Goal: Transaction & Acquisition: Subscribe to service/newsletter

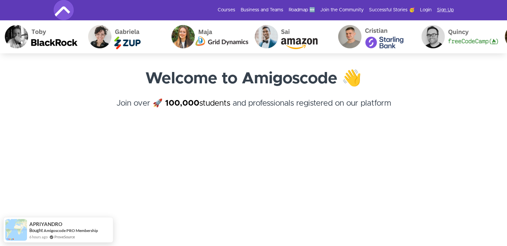
click at [443, 8] on link "Sign Up" at bounding box center [445, 10] width 17 height 7
click at [303, 10] on link "Roadmap 🆕" at bounding box center [301, 10] width 26 height 7
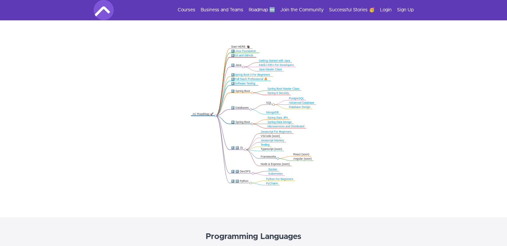
scroll to position [148, 0]
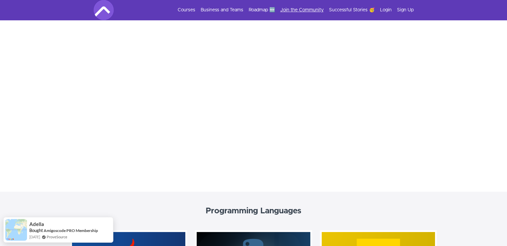
drag, startPoint x: 311, startPoint y: 13, endPoint x: 308, endPoint y: 10, distance: 4.7
click at [308, 10] on div "Courses Business and Teams Roadmap 🆕 Join the Community Successful Stories 🥳 Lo…" at bounding box center [254, 10] width 320 height 20
click at [308, 10] on link "Join the Community" at bounding box center [301, 10] width 43 height 7
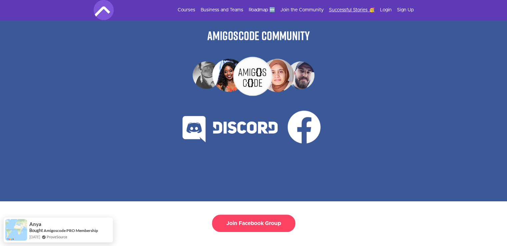
click at [356, 11] on link "Successful Stories 🥳" at bounding box center [352, 10] width 46 height 7
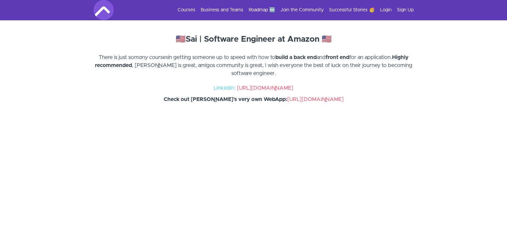
click at [406, 10] on link "Sign Up" at bounding box center [405, 10] width 17 height 7
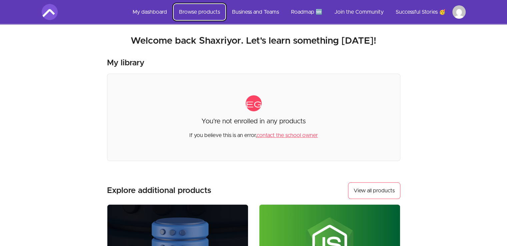
click at [190, 12] on link "Browse products" at bounding box center [200, 12] width 52 height 16
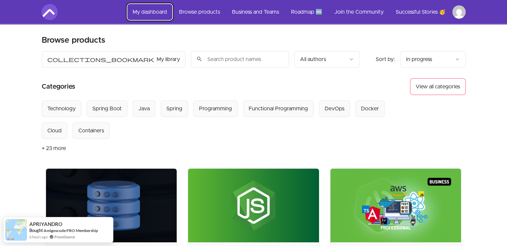
click at [153, 13] on link "My dashboard" at bounding box center [149, 12] width 45 height 16
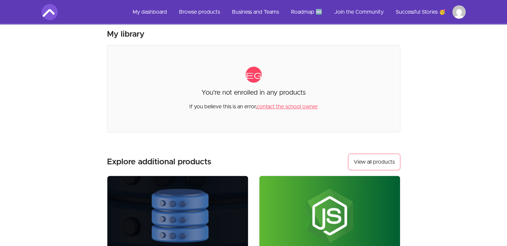
scroll to position [28, 0]
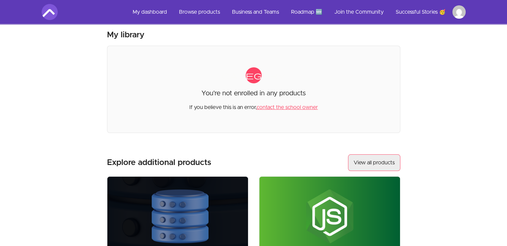
click at [369, 154] on link "View all products" at bounding box center [374, 162] width 52 height 17
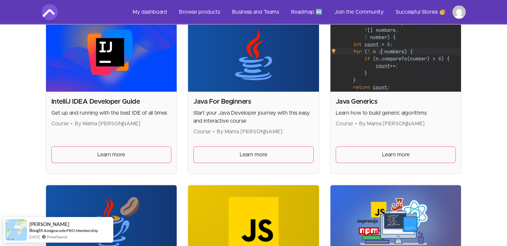
scroll to position [655, 0]
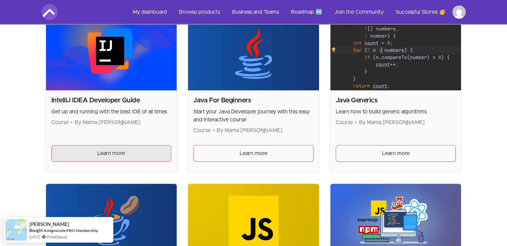
click at [136, 153] on link "Learn more" at bounding box center [111, 153] width 120 height 17
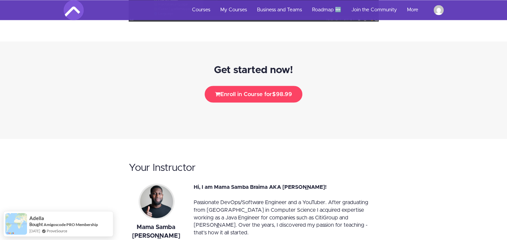
scroll to position [1164, 0]
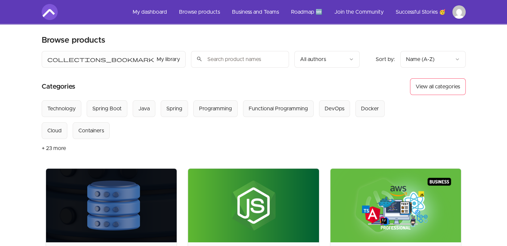
scroll to position [28, 0]
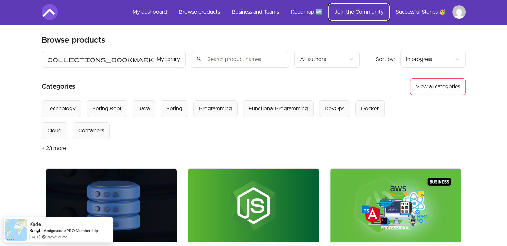
click at [363, 13] on link "Join the Community" at bounding box center [359, 12] width 60 height 16
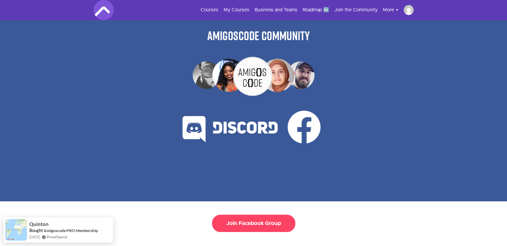
click at [392, 9] on button "More" at bounding box center [393, 10] width 21 height 7
click at [357, 19] on link "Successful Stories 🥳" at bounding box center [364, 21] width 67 height 12
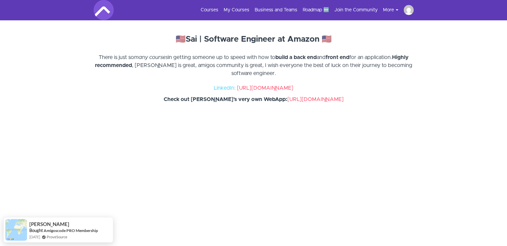
click at [406, 12] on img at bounding box center [408, 10] width 10 height 10
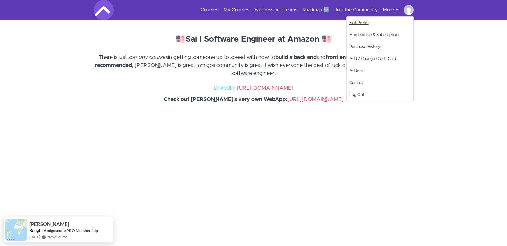
click at [356, 23] on link "Edit Profile" at bounding box center [379, 23] width 67 height 12
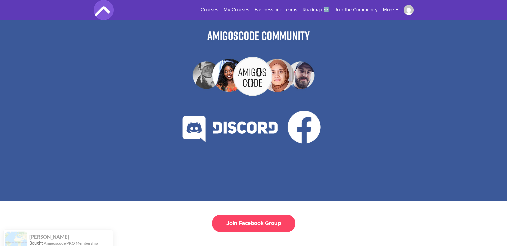
click at [105, 9] on img at bounding box center [104, 10] width 20 height 20
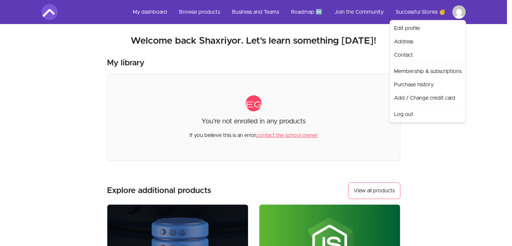
click at [457, 15] on html "Skip to main content Main menu Includes navigation links and user settings My d…" at bounding box center [256, 225] width 512 height 451
click at [408, 118] on link "Log out" at bounding box center [427, 114] width 73 height 13
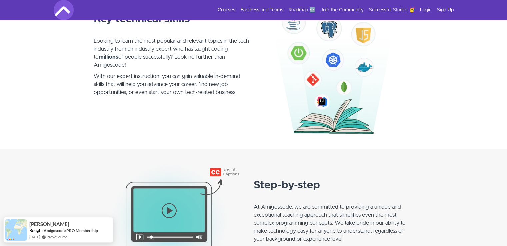
scroll to position [400, 0]
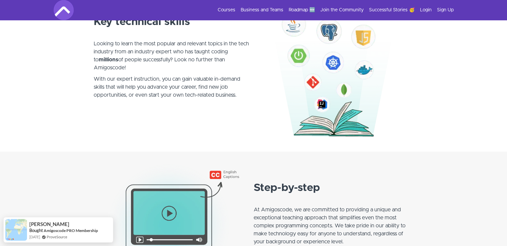
click at [324, 118] on img at bounding box center [335, 60] width 156 height 156
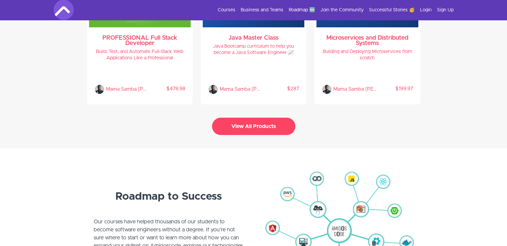
scroll to position [1491, 0]
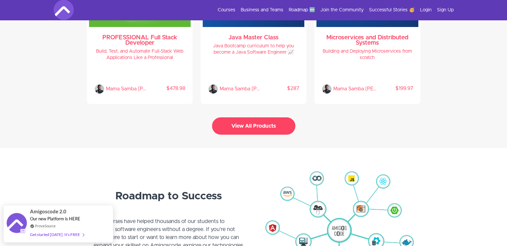
click at [257, 125] on button "View All Products" at bounding box center [253, 125] width 83 height 17
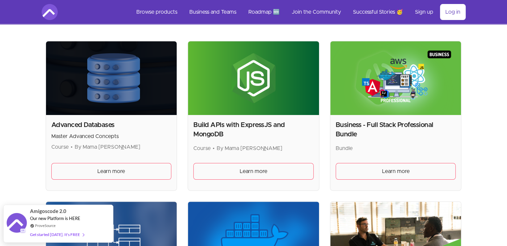
scroll to position [127, 0]
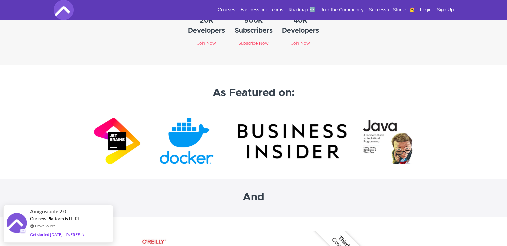
scroll to position [1989, 0]
click at [114, 140] on img at bounding box center [254, 141] width 320 height 50
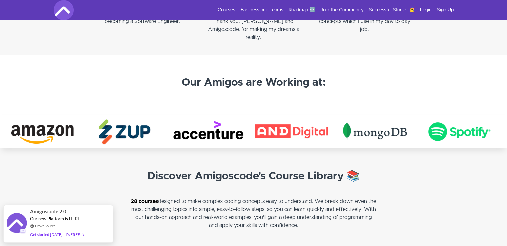
scroll to position [1132, 0]
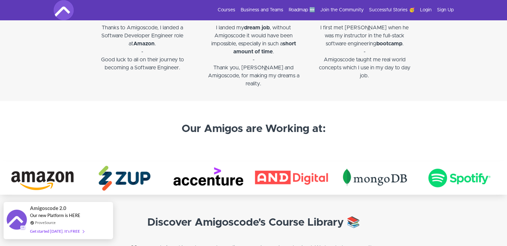
click at [74, 231] on div "Get started today. It's FREE" at bounding box center [57, 231] width 54 height 8
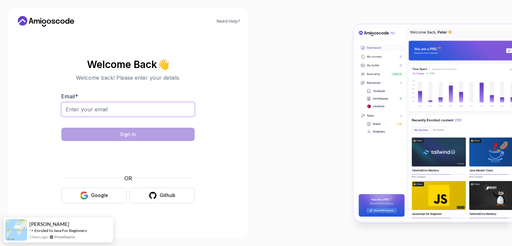
click at [145, 110] on input "Email *" at bounding box center [127, 109] width 133 height 14
type input "[EMAIL_ADDRESS][DOMAIN_NAME]"
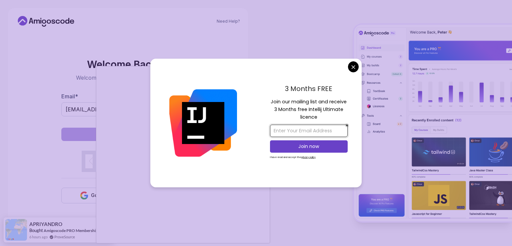
click at [292, 133] on input "email" at bounding box center [309, 131] width 78 height 12
click at [292, 131] on input "email" at bounding box center [309, 131] width 78 height 12
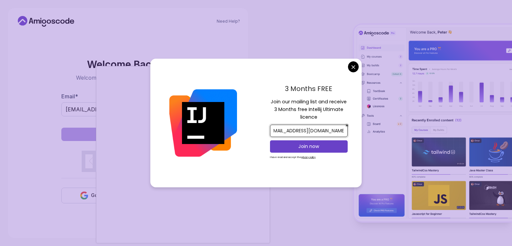
scroll to position [0, 9]
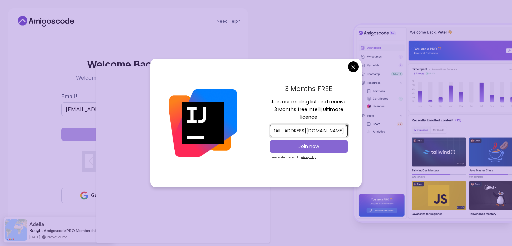
type input "[EMAIL_ADDRESS][DOMAIN_NAME]"
click at [278, 147] on p "Join now" at bounding box center [308, 146] width 63 height 7
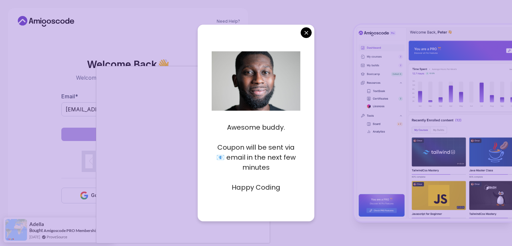
click at [269, 184] on p "Happy Coding" at bounding box center [255, 187] width 89 height 10
